Goal: Information Seeking & Learning: Learn about a topic

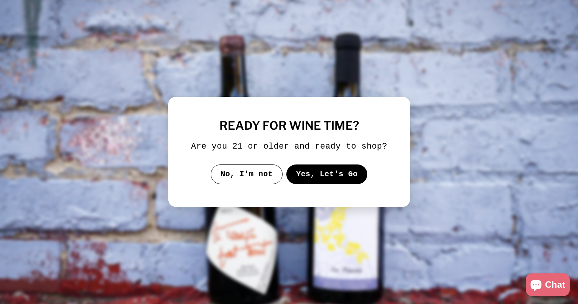
click at [336, 177] on button "Yes, Let's Go" at bounding box center [326, 174] width 81 height 20
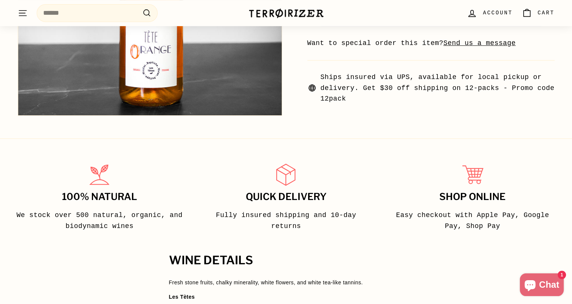
scroll to position [529, 0]
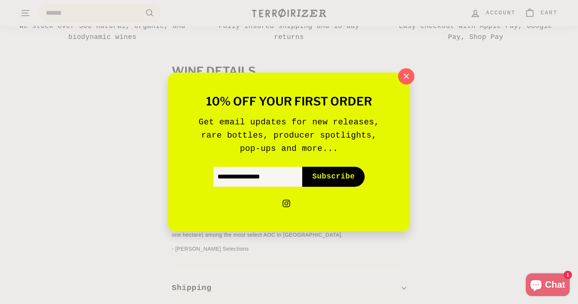
click at [408, 76] on icon "button" at bounding box center [405, 76] width 11 height 11
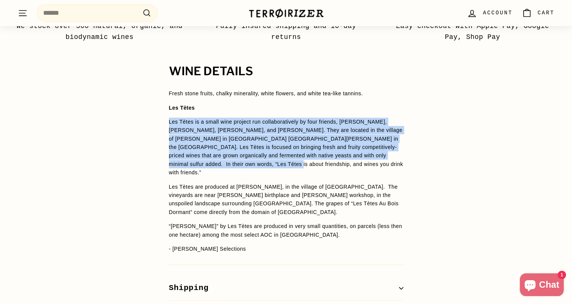
drag, startPoint x: 167, startPoint y: 108, endPoint x: 396, endPoint y: 146, distance: 232.7
click at [396, 146] on div "WINE DETAILS Fresh stone fruits, chalky minerality, white flowers, and white te…" at bounding box center [286, 195] width 265 height 260
drag, startPoint x: 396, startPoint y: 146, endPoint x: 326, endPoint y: 132, distance: 71.8
copy p "Les Tètes is a small wine project run collaboratively by four friends, [PERSON_…"
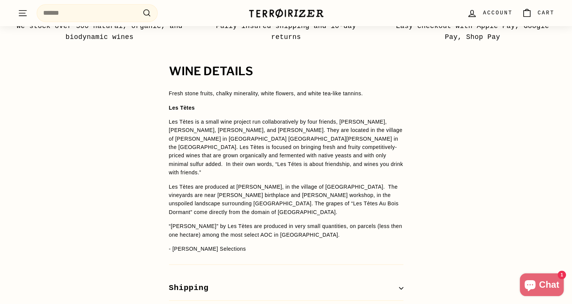
click at [207, 90] on span "Fresh stone fruits, chalky minerality, white flowers, and white tea-like tannin…" at bounding box center [266, 93] width 194 height 6
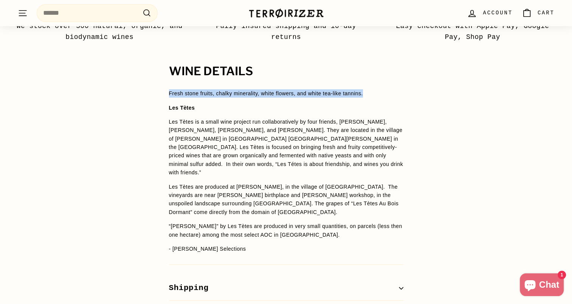
click at [207, 90] on span "Fresh stone fruits, chalky minerality, white flowers, and white tea-like tannin…" at bounding box center [266, 93] width 194 height 6
copy span "Fresh stone fruits, chalky minerality, white flowers, and white tea-like tannin…"
